Goal: Transaction & Acquisition: Purchase product/service

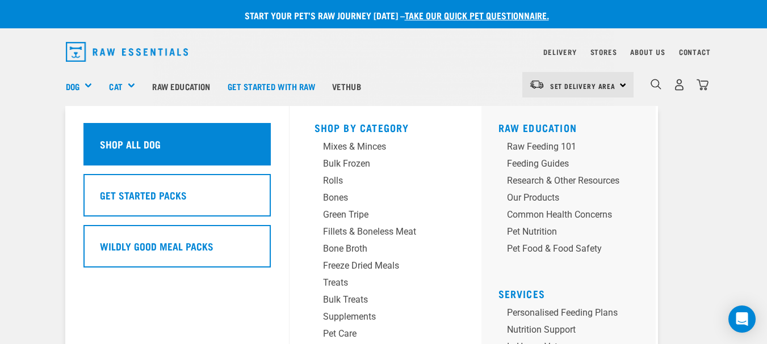
click at [119, 138] on h5 "Shop All Dog" at bounding box center [130, 144] width 61 height 15
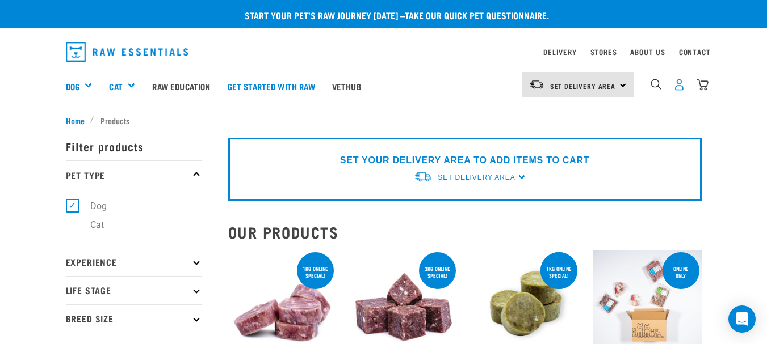
click at [680, 84] on img "dropdown navigation" at bounding box center [679, 85] width 12 height 12
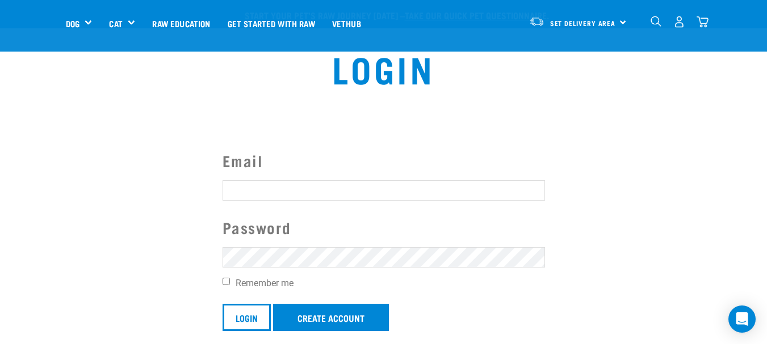
scroll to position [189, 0]
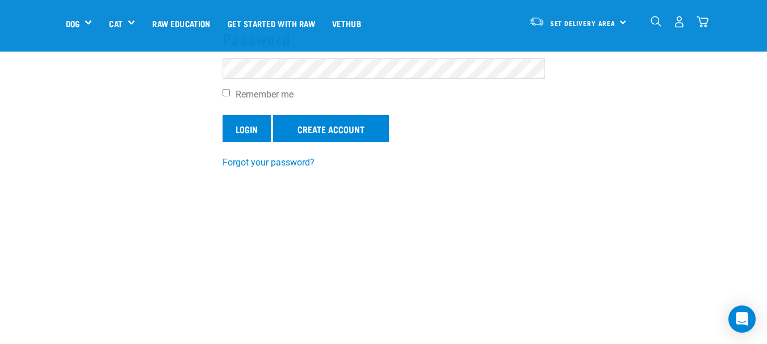
type input "llaniconway@gmail.com"
click at [254, 128] on input "Login" at bounding box center [246, 128] width 48 height 27
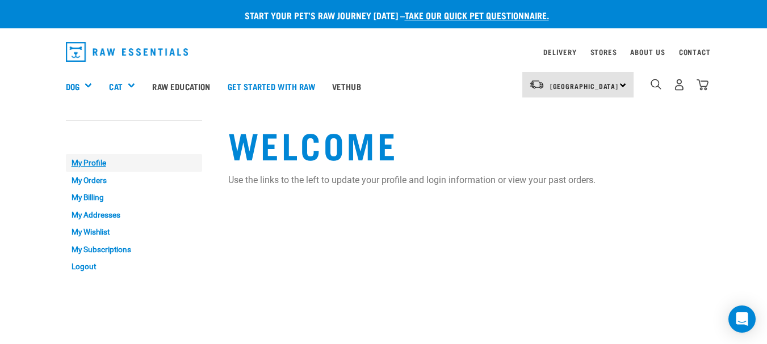
click at [94, 167] on link "My Profile" at bounding box center [134, 163] width 136 height 18
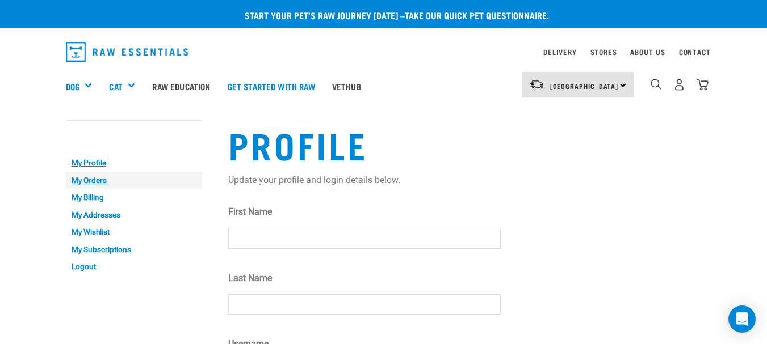
click at [102, 179] on link "My Orders" at bounding box center [134, 181] width 136 height 18
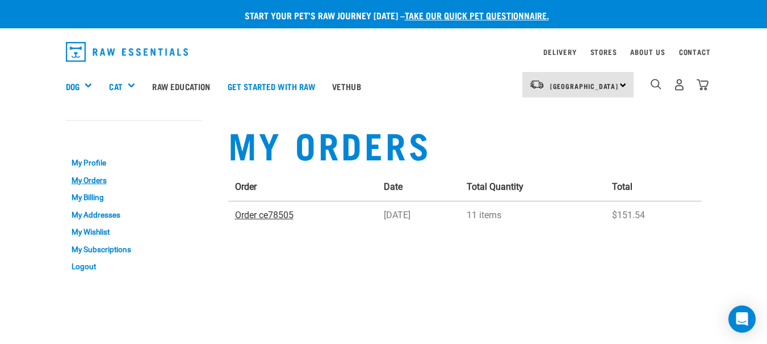
click at [269, 217] on link "Order ce78505" at bounding box center [264, 215] width 58 height 11
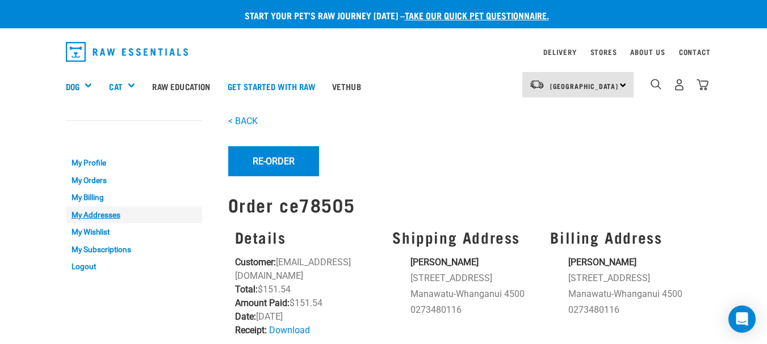
click at [100, 216] on link "My Addresses" at bounding box center [134, 216] width 136 height 18
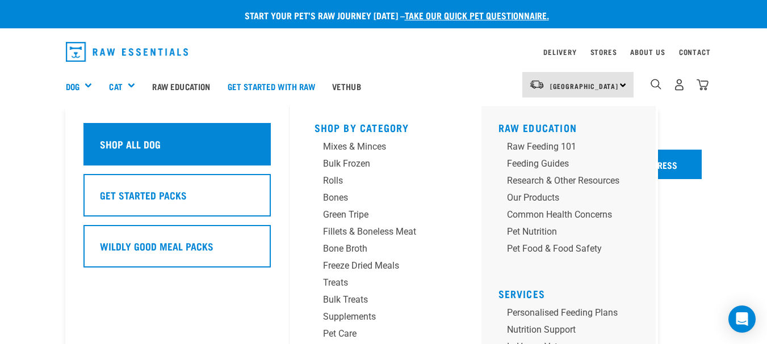
click at [126, 138] on h5 "Shop All Dog" at bounding box center [130, 144] width 61 height 15
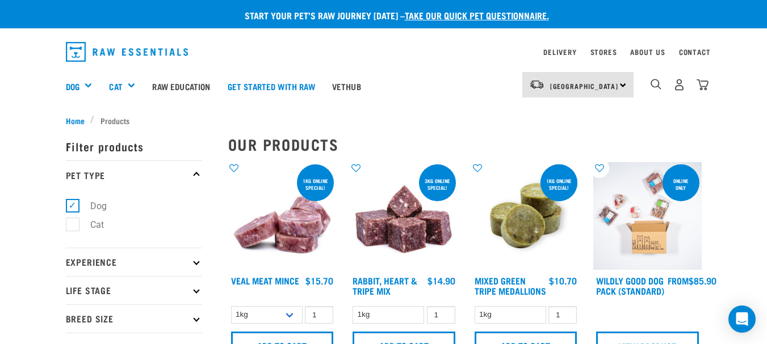
click at [643, 239] on img at bounding box center [647, 216] width 108 height 108
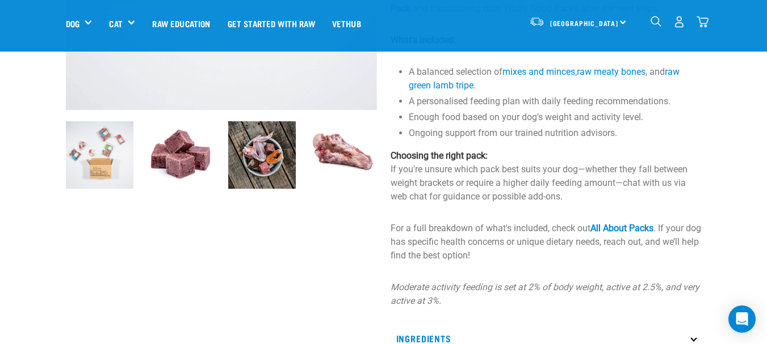
scroll to position [378, 0]
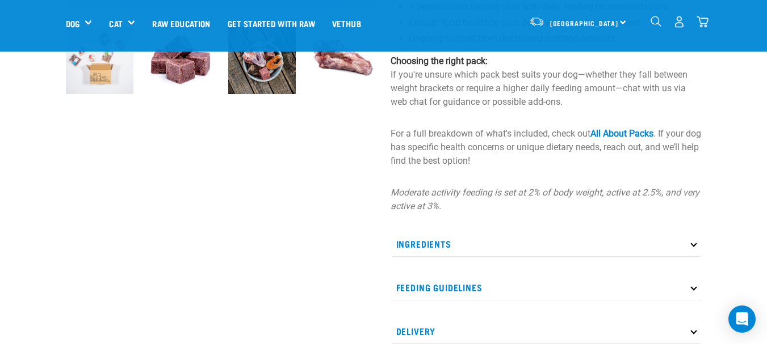
click at [693, 243] on icon at bounding box center [693, 244] width 6 height 6
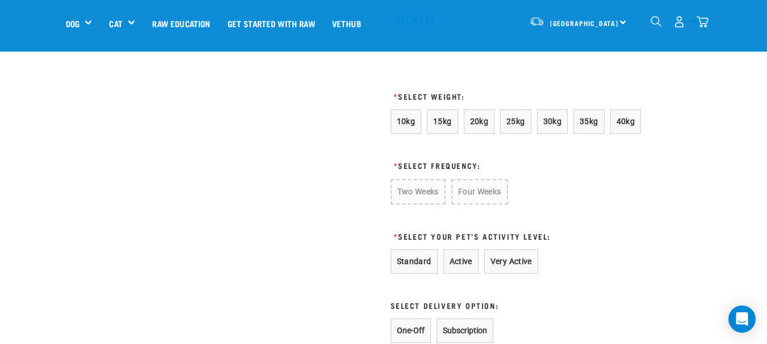
scroll to position [662, 0]
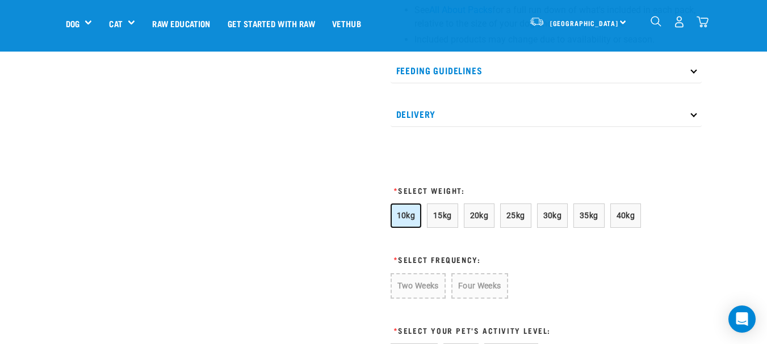
click at [415, 222] on button "10kg" at bounding box center [405, 216] width 31 height 24
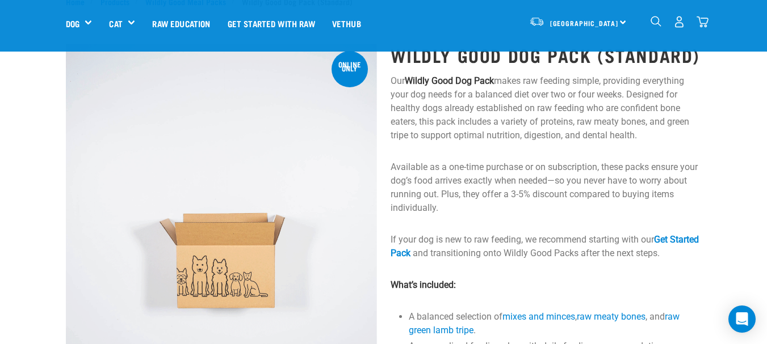
scroll to position [0, 0]
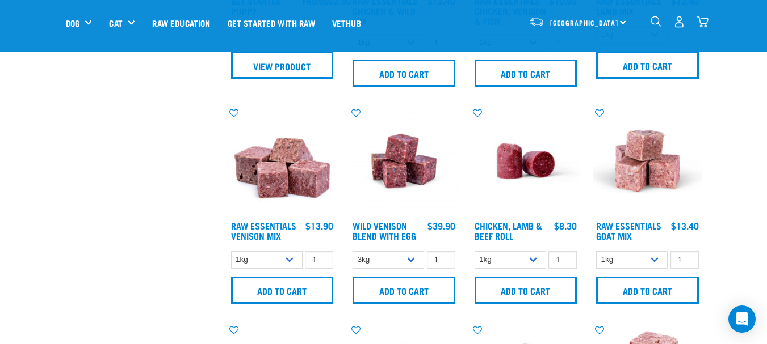
scroll to position [662, 0]
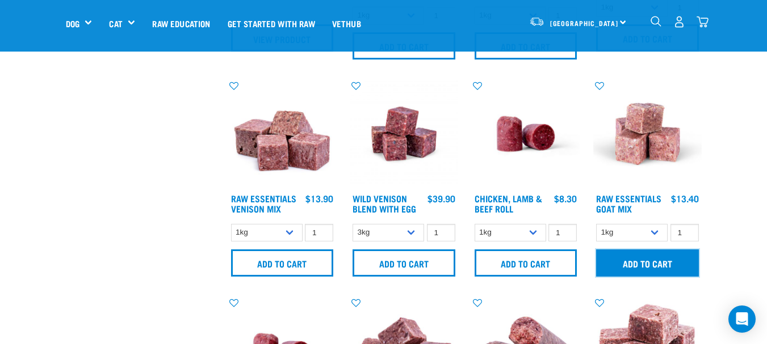
click at [673, 273] on input "Add to cart" at bounding box center [647, 263] width 103 height 27
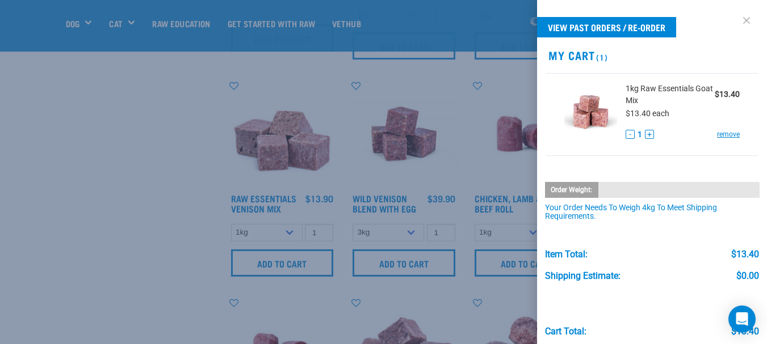
click at [738, 19] on link at bounding box center [746, 20] width 18 height 18
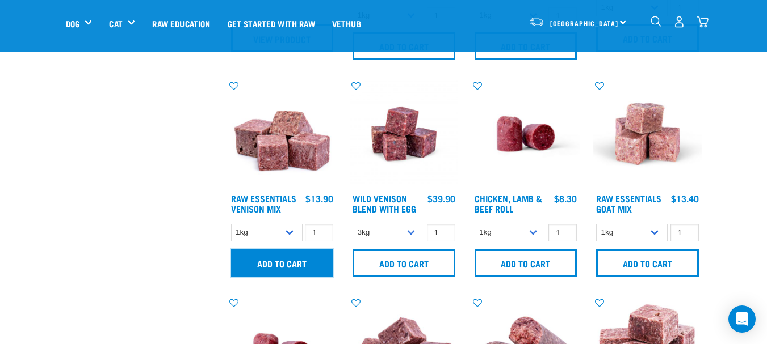
click at [313, 272] on input "Add to cart" at bounding box center [282, 263] width 103 height 27
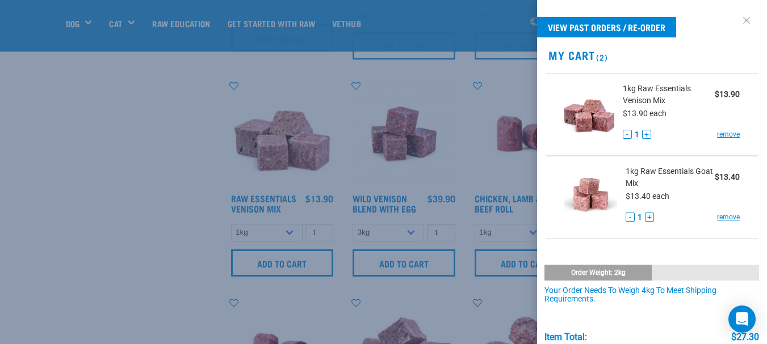
click at [737, 19] on link at bounding box center [746, 20] width 18 height 18
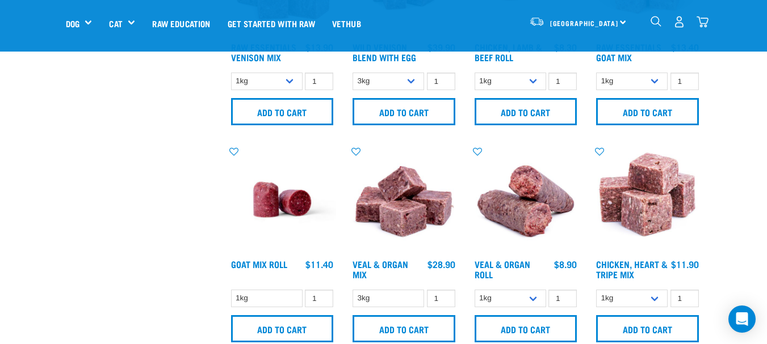
scroll to position [851, 0]
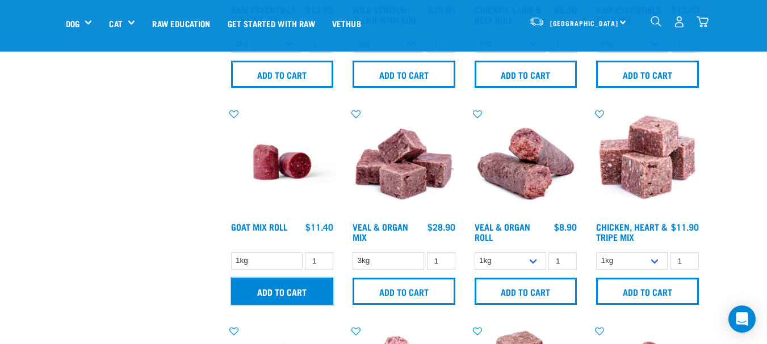
click at [298, 298] on input "Add to cart" at bounding box center [282, 291] width 103 height 27
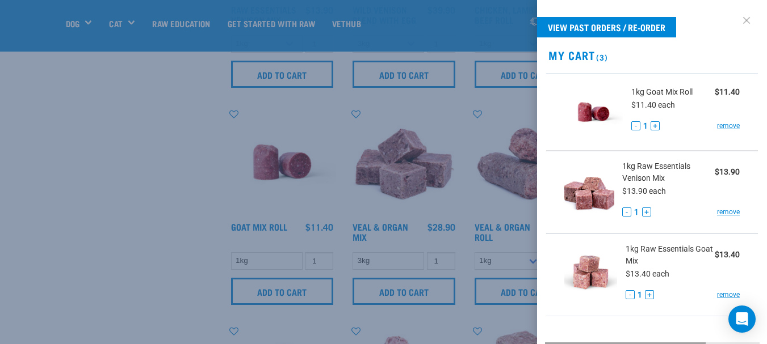
click at [739, 16] on link at bounding box center [746, 20] width 18 height 18
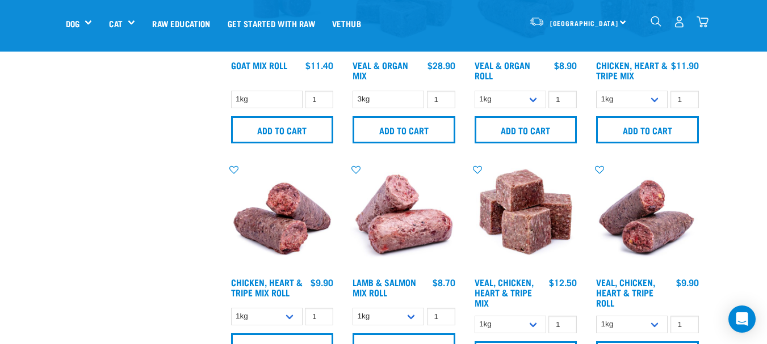
scroll to position [1040, 0]
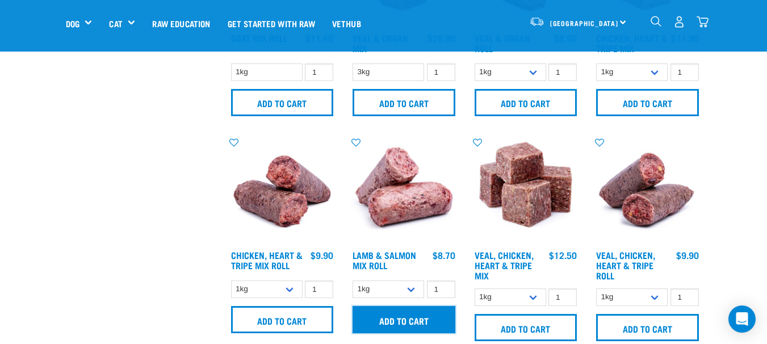
click at [407, 322] on input "Add to cart" at bounding box center [403, 319] width 103 height 27
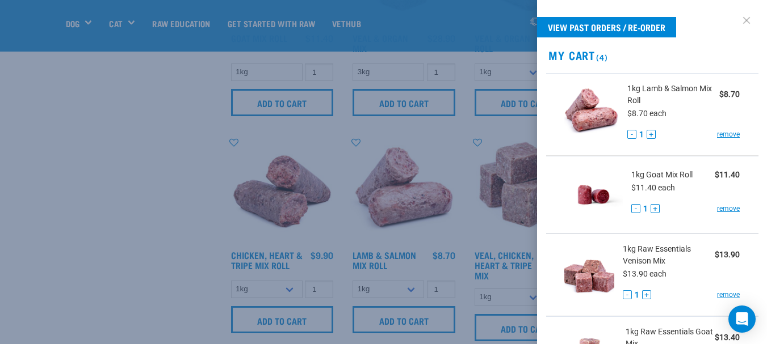
click at [740, 21] on link at bounding box center [746, 20] width 18 height 18
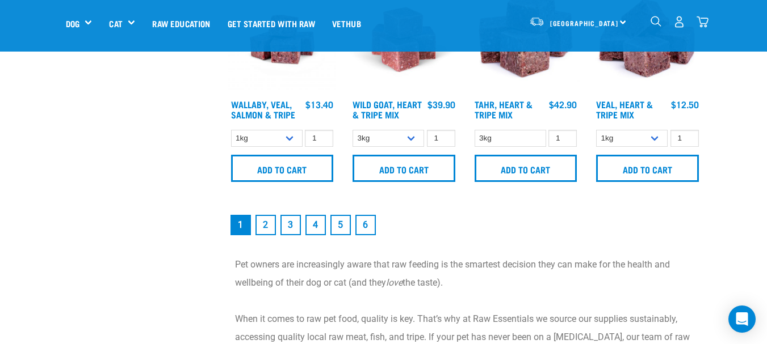
scroll to position [1702, 0]
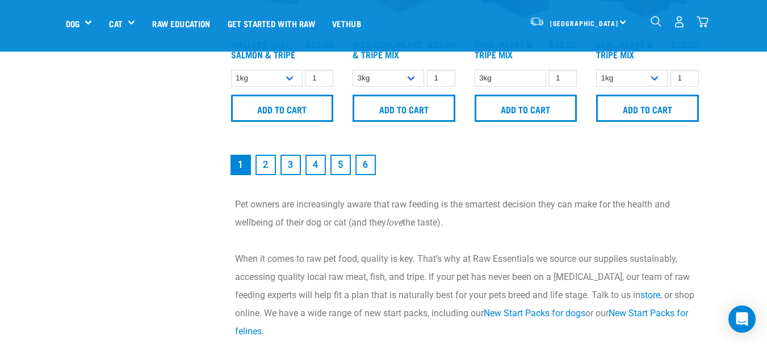
click at [265, 172] on link "2" at bounding box center [265, 165] width 20 height 20
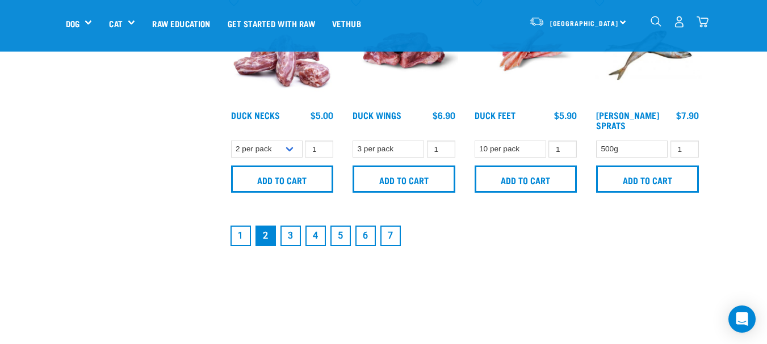
scroll to position [1702, 0]
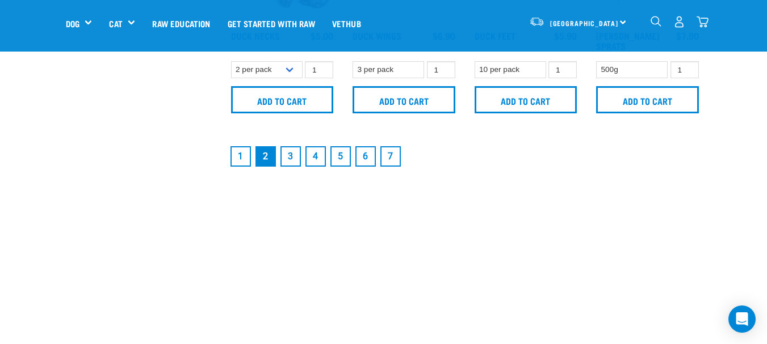
click at [298, 159] on link "3" at bounding box center [290, 156] width 20 height 20
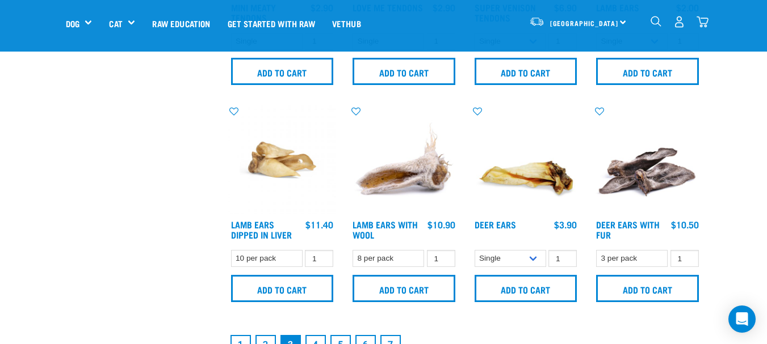
scroll to position [1607, 0]
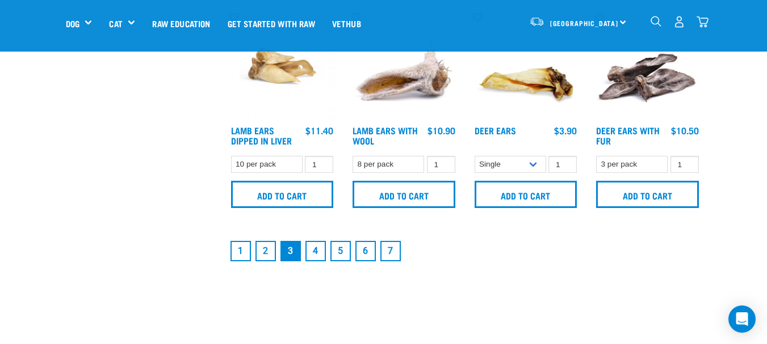
click at [316, 250] on link "4" at bounding box center [315, 251] width 20 height 20
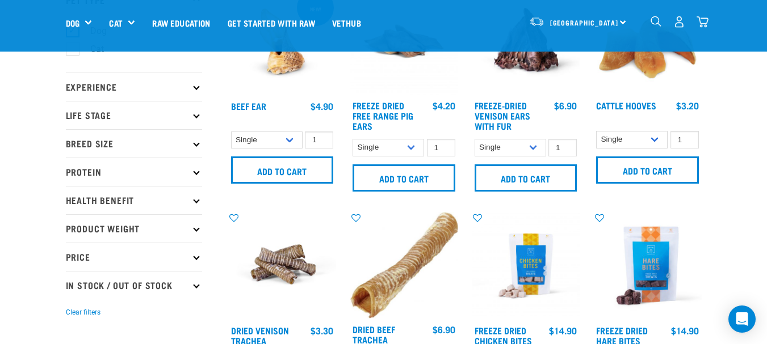
scroll to position [189, 0]
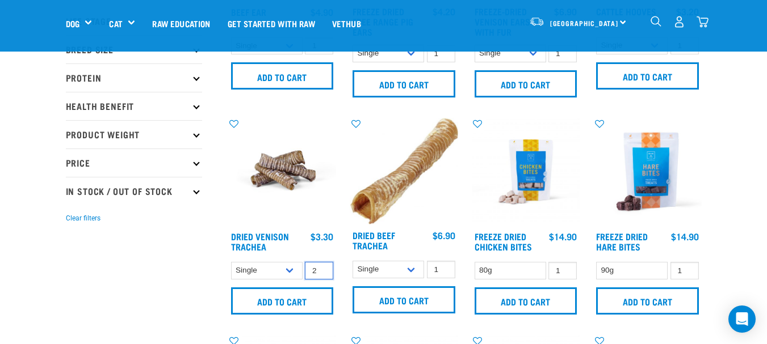
click at [322, 267] on input "2" at bounding box center [319, 271] width 28 height 18
click at [322, 267] on input "3" at bounding box center [319, 271] width 28 height 18
type input "4"
click at [322, 267] on input "4" at bounding box center [319, 271] width 28 height 18
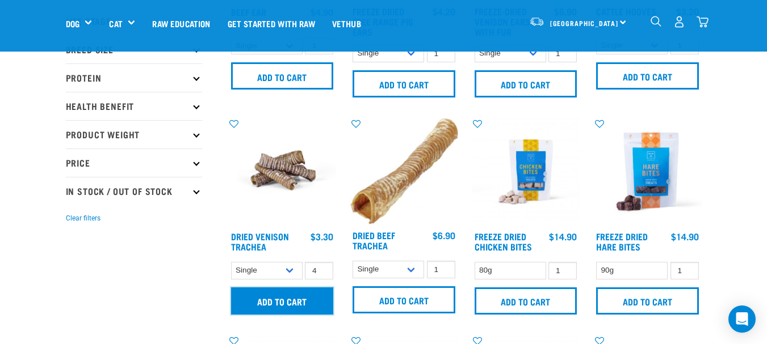
click at [301, 305] on input "Add to cart" at bounding box center [282, 301] width 103 height 27
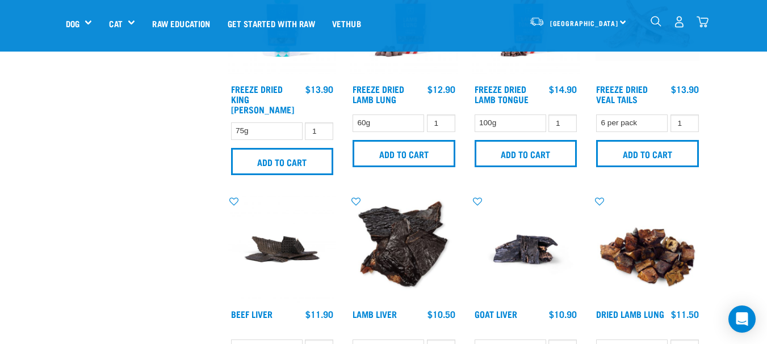
scroll to position [567, 0]
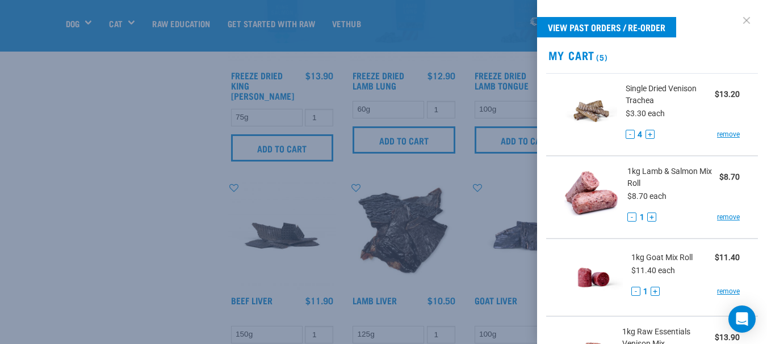
click at [738, 20] on link at bounding box center [746, 20] width 18 height 18
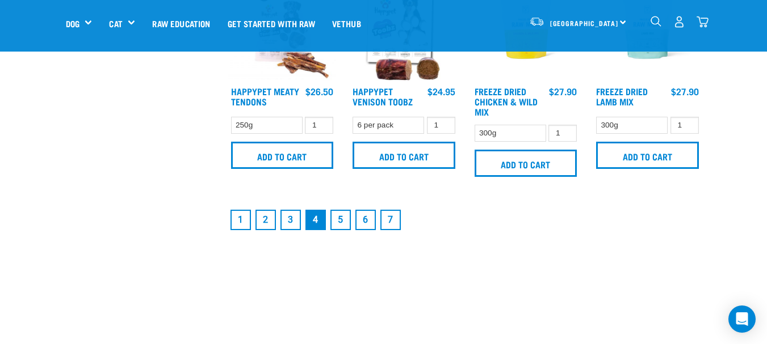
scroll to position [1702, 0]
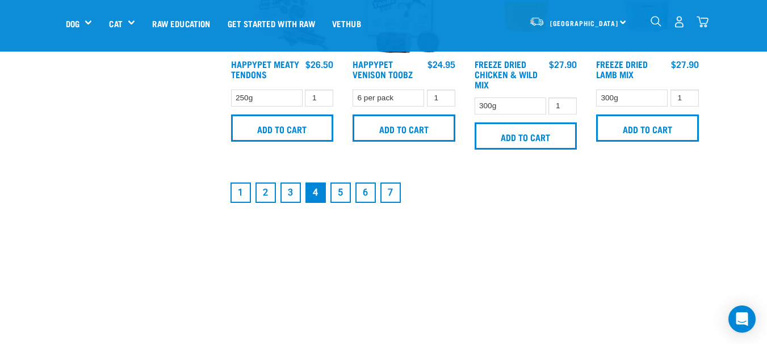
click at [341, 183] on link "5" at bounding box center [340, 193] width 20 height 20
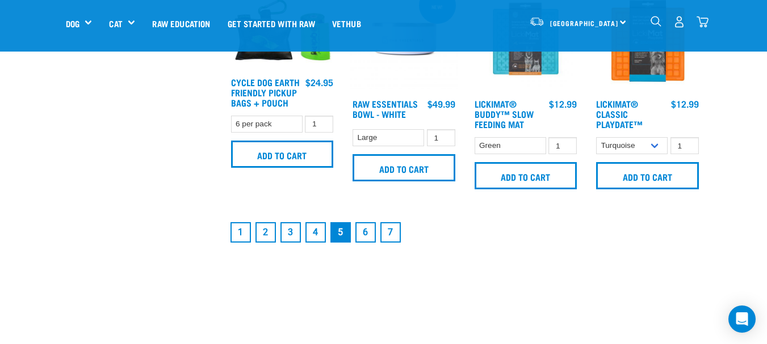
scroll to position [1702, 0]
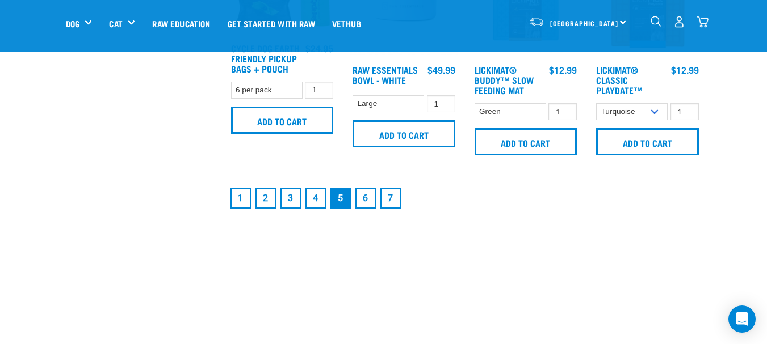
click at [363, 199] on link "6" at bounding box center [365, 198] width 20 height 20
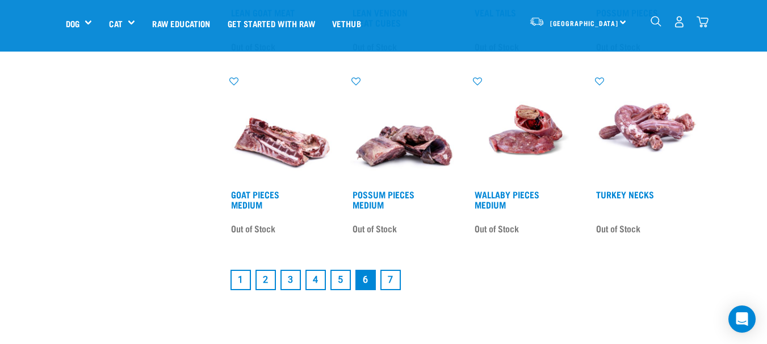
scroll to position [1418, 0]
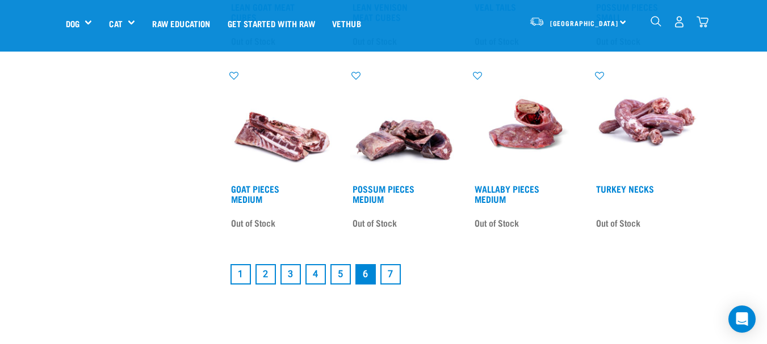
click at [394, 282] on link "7" at bounding box center [390, 274] width 20 height 20
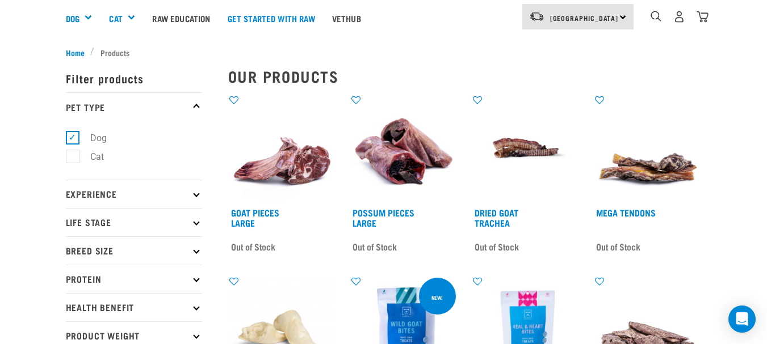
scroll to position [95, 0]
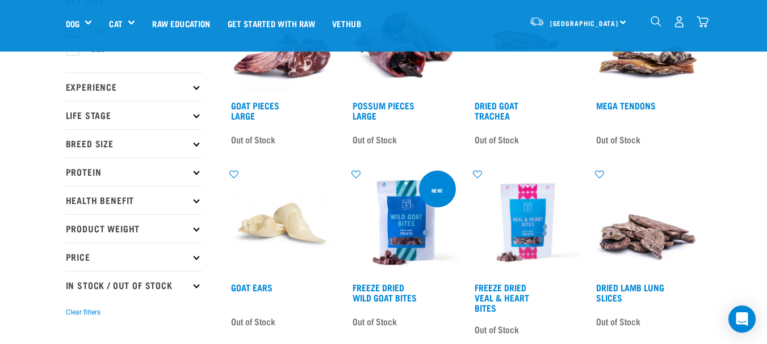
click at [196, 258] on icon at bounding box center [196, 257] width 6 height 6
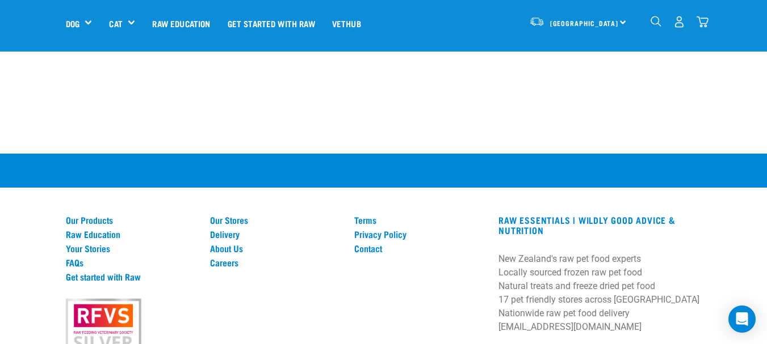
scroll to position [1513, 0]
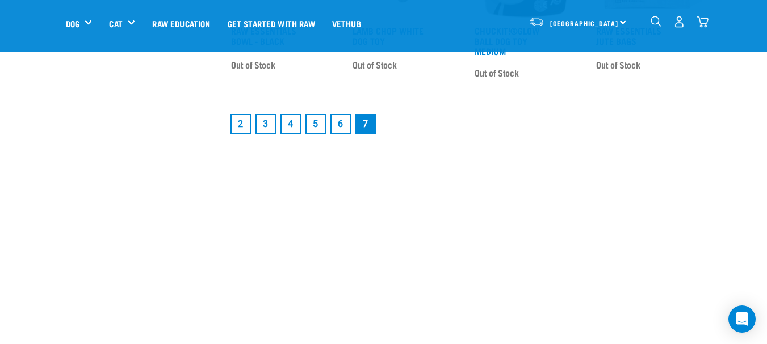
click at [243, 116] on link "2" at bounding box center [240, 124] width 20 height 20
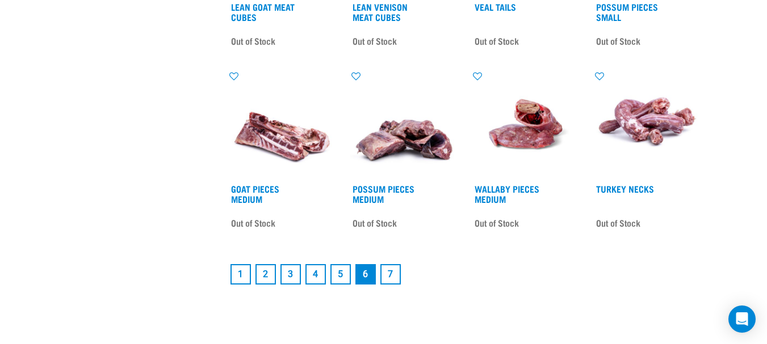
click at [240, 281] on link "1" at bounding box center [240, 274] width 20 height 20
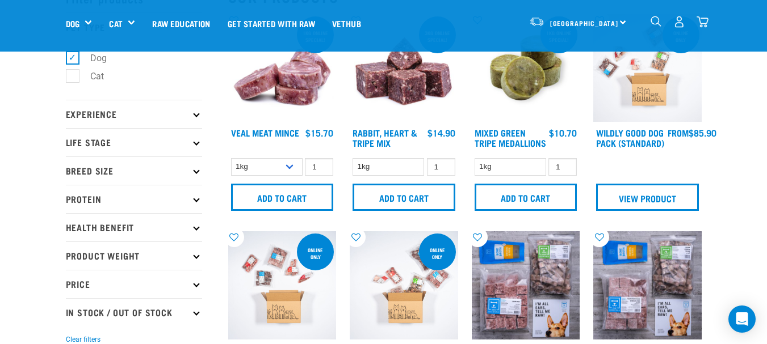
scroll to position [95, 0]
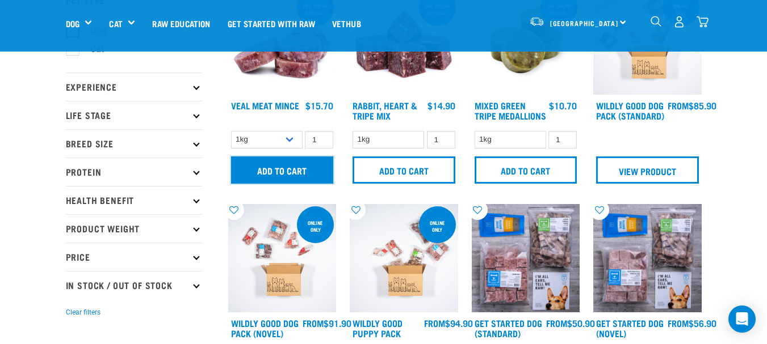
click at [324, 170] on input "Add to cart" at bounding box center [282, 170] width 103 height 27
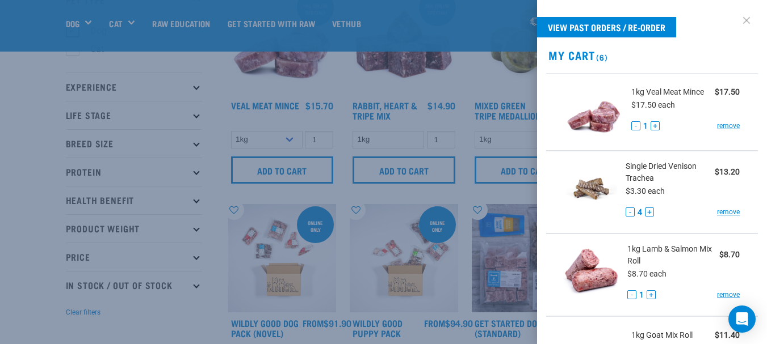
click at [740, 16] on link at bounding box center [746, 20] width 18 height 18
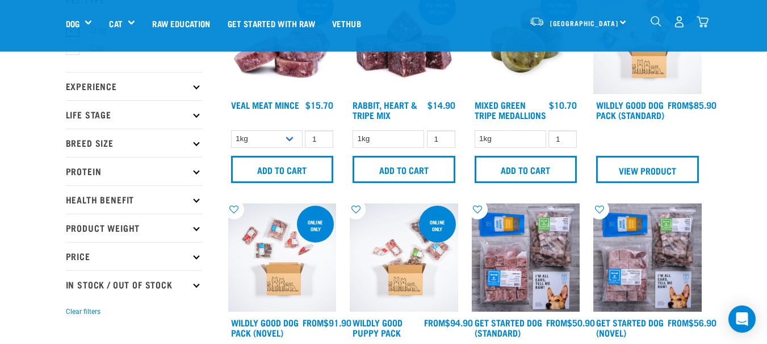
scroll to position [0, 0]
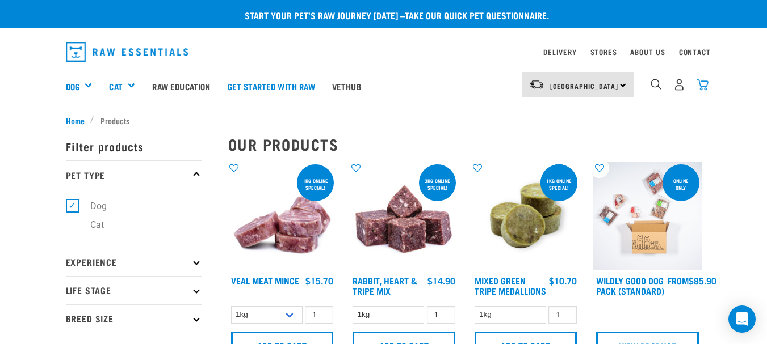
click at [700, 83] on img "dropdown navigation" at bounding box center [702, 85] width 12 height 12
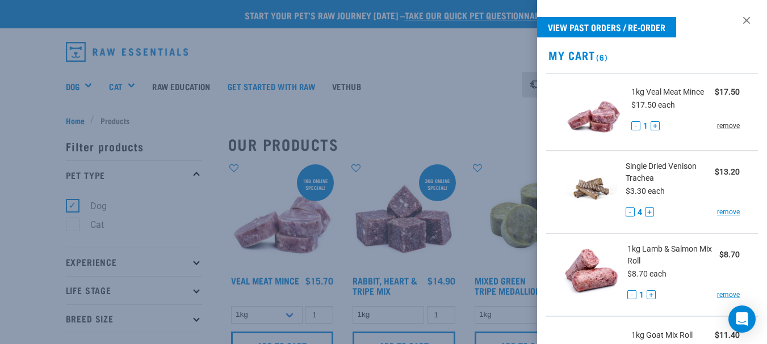
click at [730, 127] on link "remove" at bounding box center [728, 126] width 23 height 10
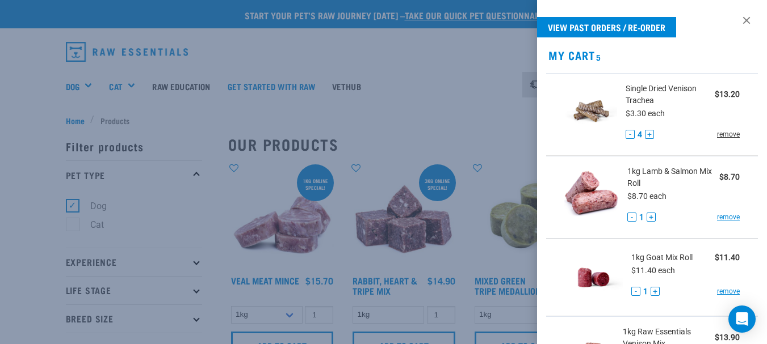
click at [722, 133] on link "remove" at bounding box center [728, 134] width 23 height 10
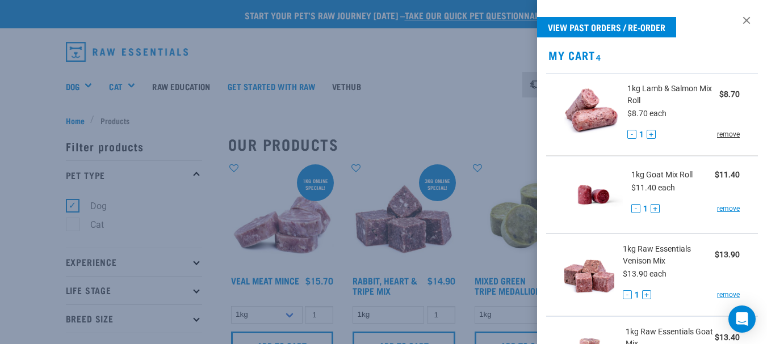
click at [722, 133] on link "remove" at bounding box center [728, 134] width 23 height 10
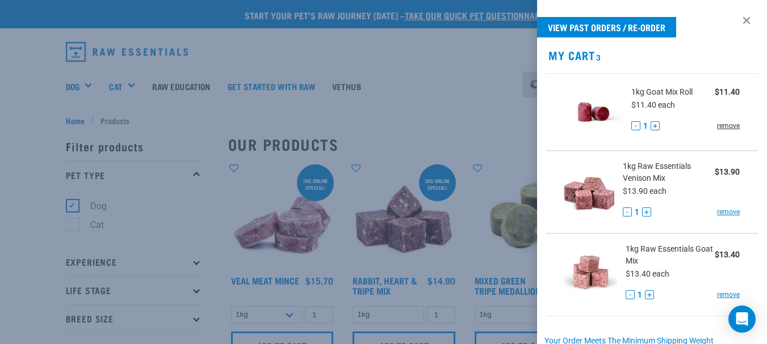
click at [723, 125] on link "remove" at bounding box center [728, 126] width 23 height 10
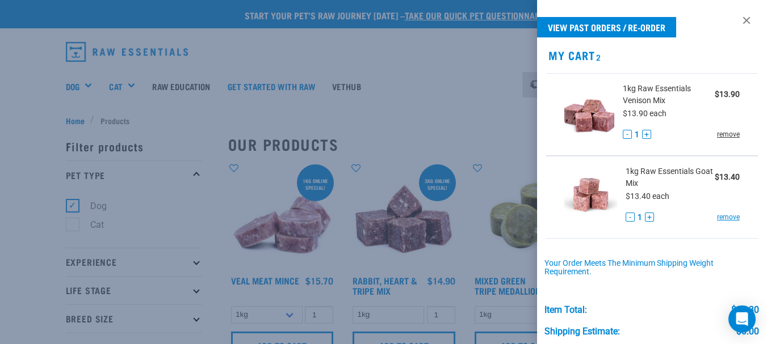
click at [718, 134] on link "remove" at bounding box center [728, 134] width 23 height 10
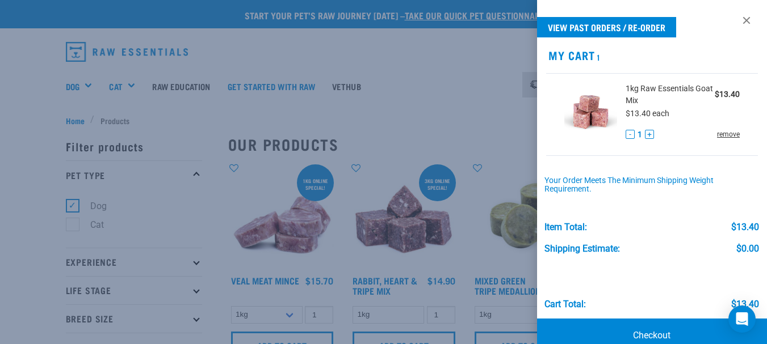
click at [717, 134] on link "remove" at bounding box center [728, 134] width 23 height 10
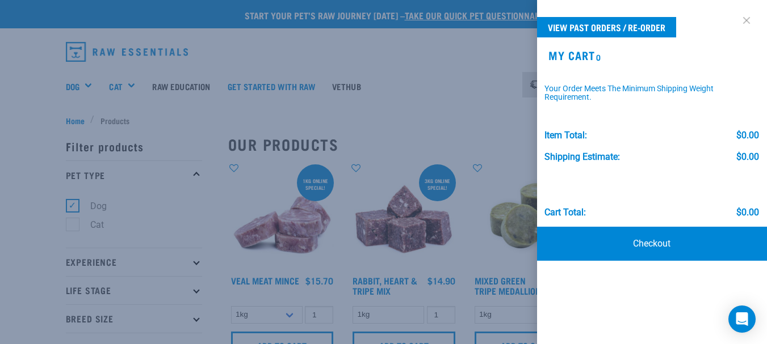
click at [751, 19] on link at bounding box center [746, 20] width 18 height 18
